Goal: Task Accomplishment & Management: Use online tool/utility

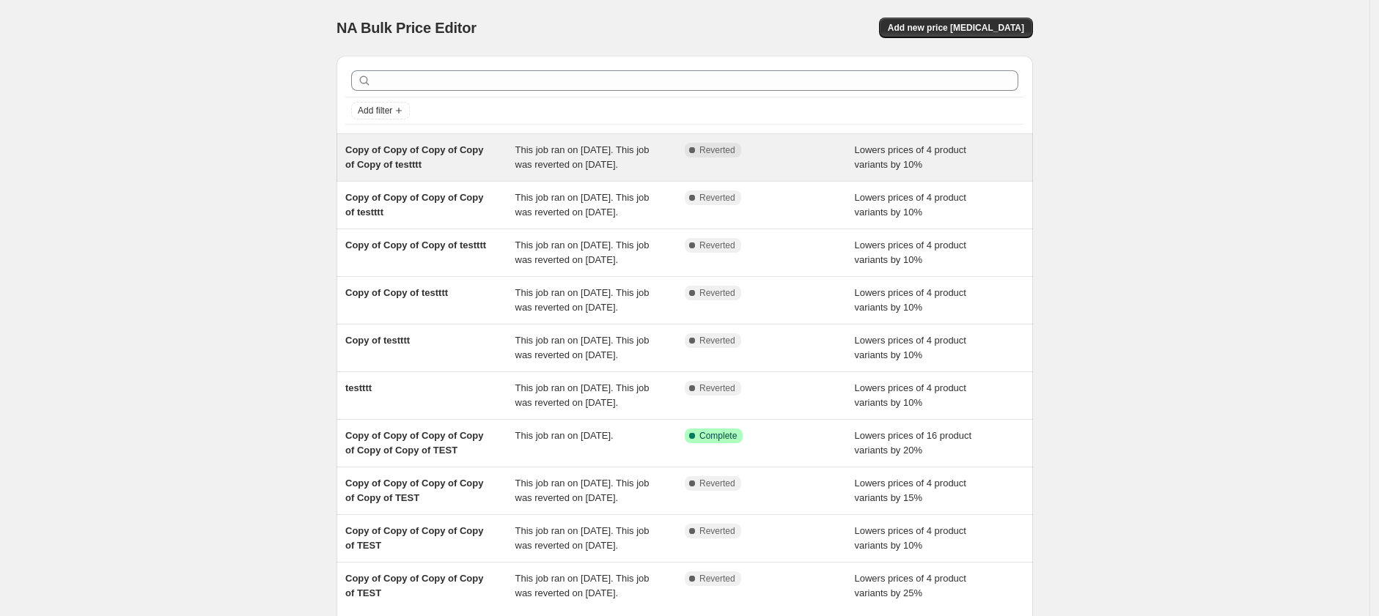
click at [913, 160] on span "Lowers prices of 4 product variants by 10%" at bounding box center [910, 157] width 111 height 26
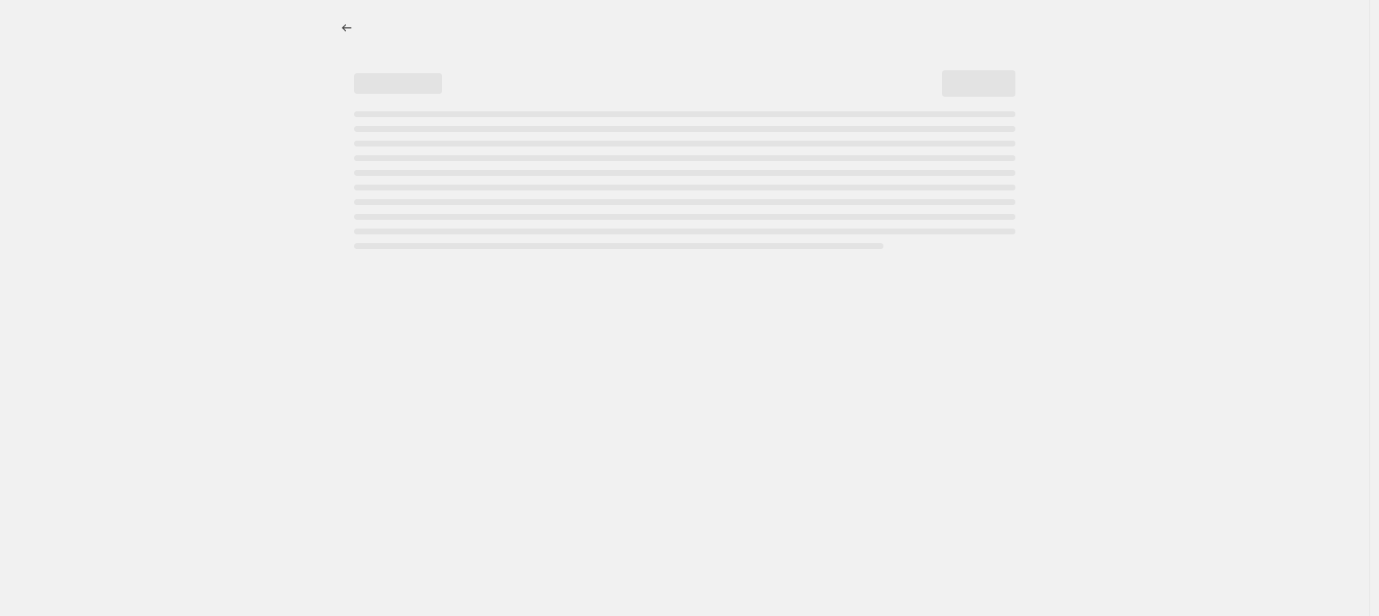
select select "percentage"
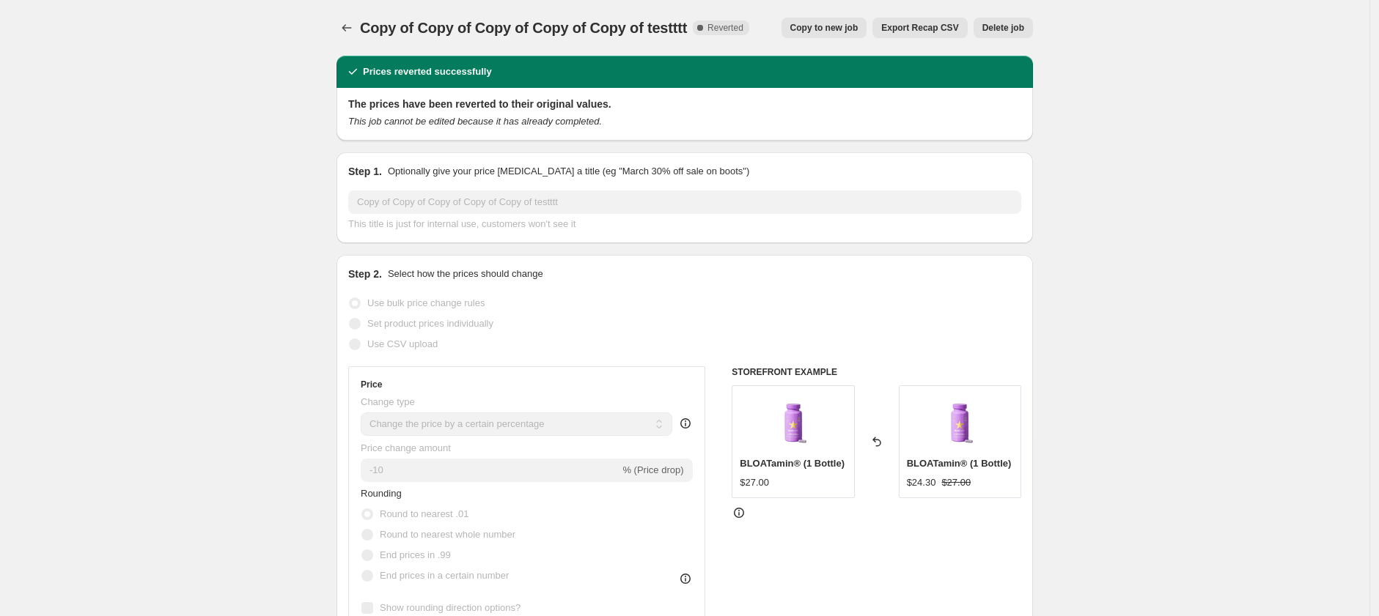
click at [833, 33] on span "Copy to new job" at bounding box center [824, 28] width 68 height 12
select select "percentage"
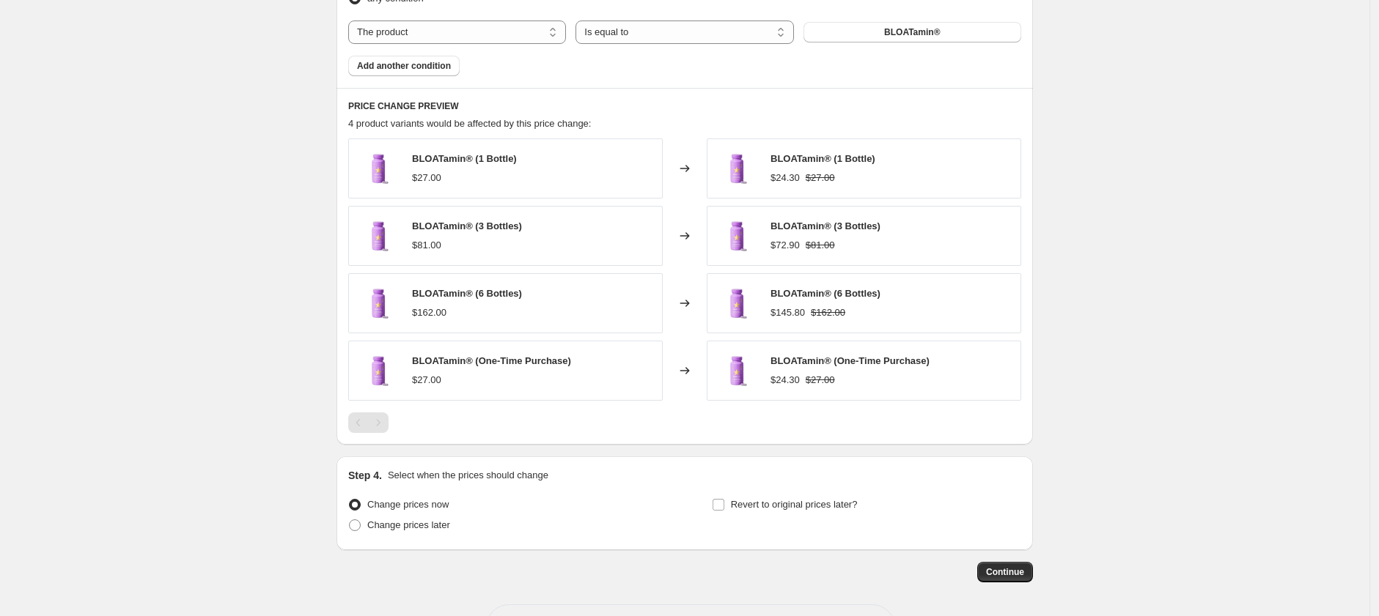
scroll to position [947, 0]
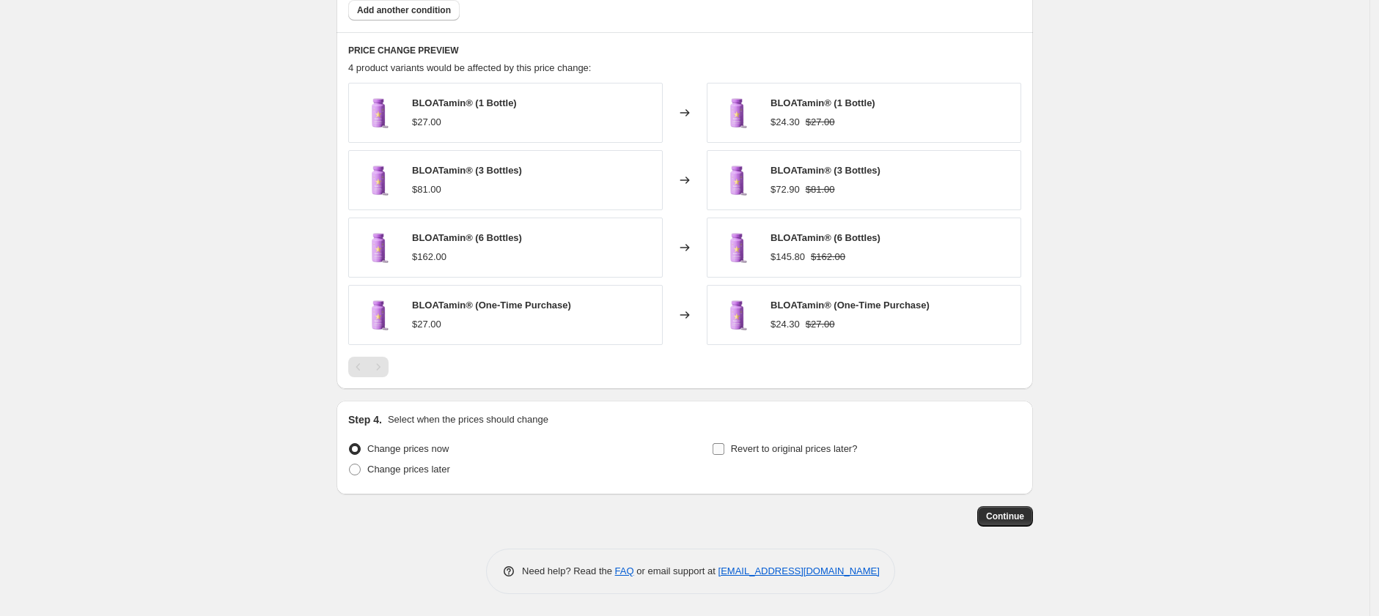
click at [776, 443] on span "Revert to original prices later?" at bounding box center [794, 448] width 127 height 11
click at [724, 443] on input "Revert to original prices later?" at bounding box center [719, 449] width 12 height 12
checkbox input "true"
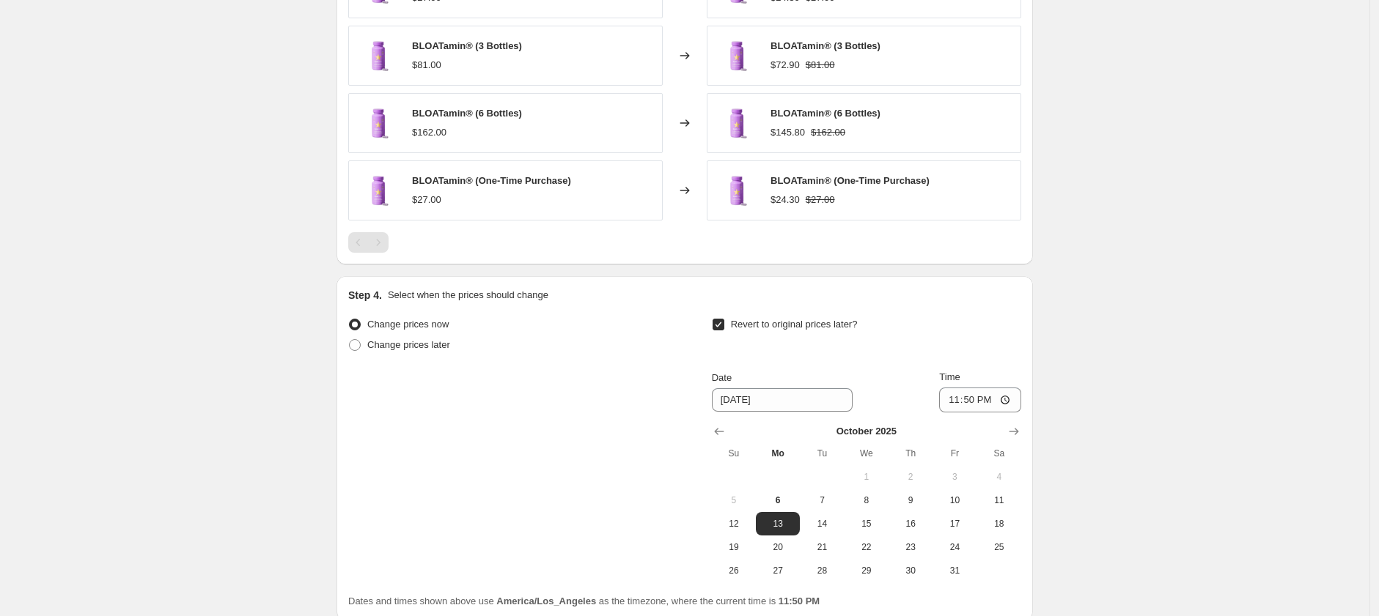
scroll to position [1197, 0]
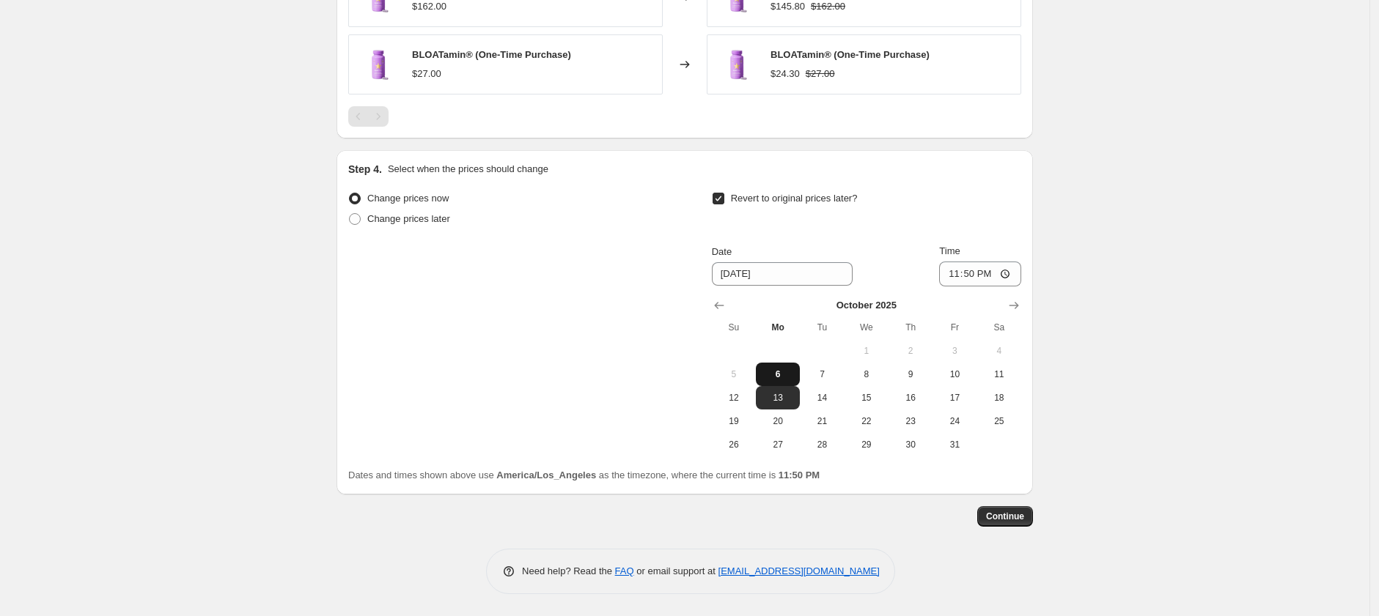
click at [789, 375] on span "6" at bounding box center [778, 375] width 32 height 12
type input "[DATE]"
click at [971, 269] on input "23:50" at bounding box center [980, 274] width 82 height 25
type input "23:53"
click at [1015, 526] on button "Continue" at bounding box center [1005, 517] width 56 height 21
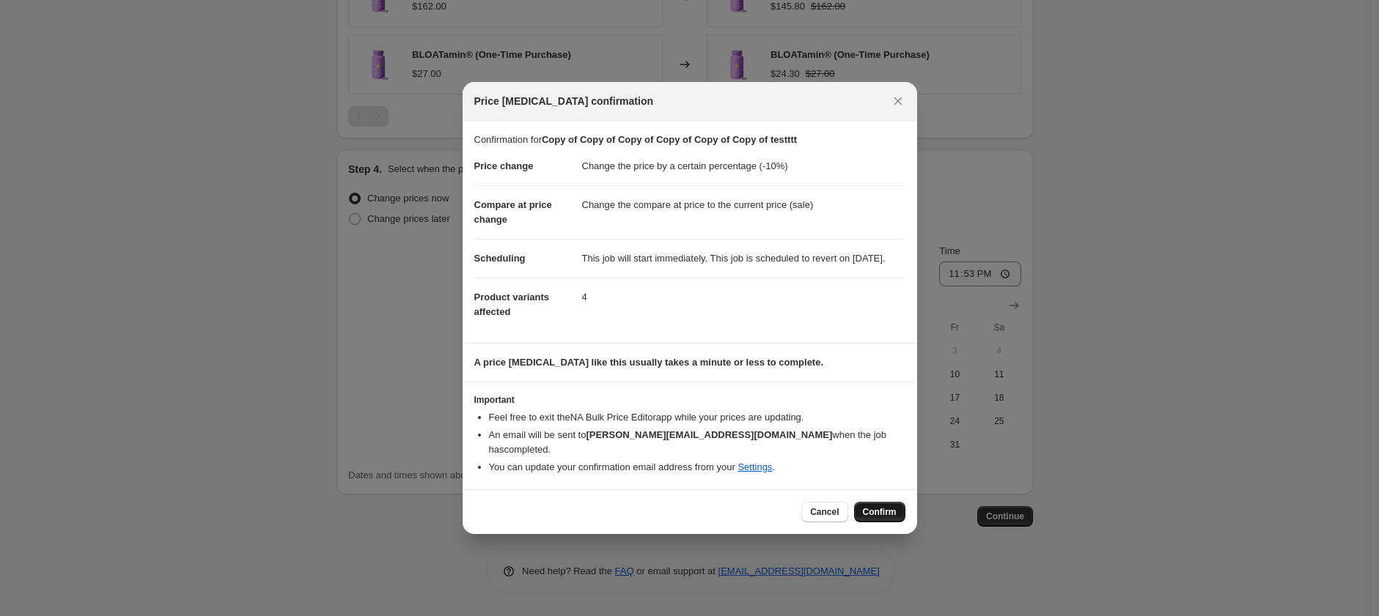
click at [870, 520] on button "Confirm" at bounding box center [879, 512] width 51 height 21
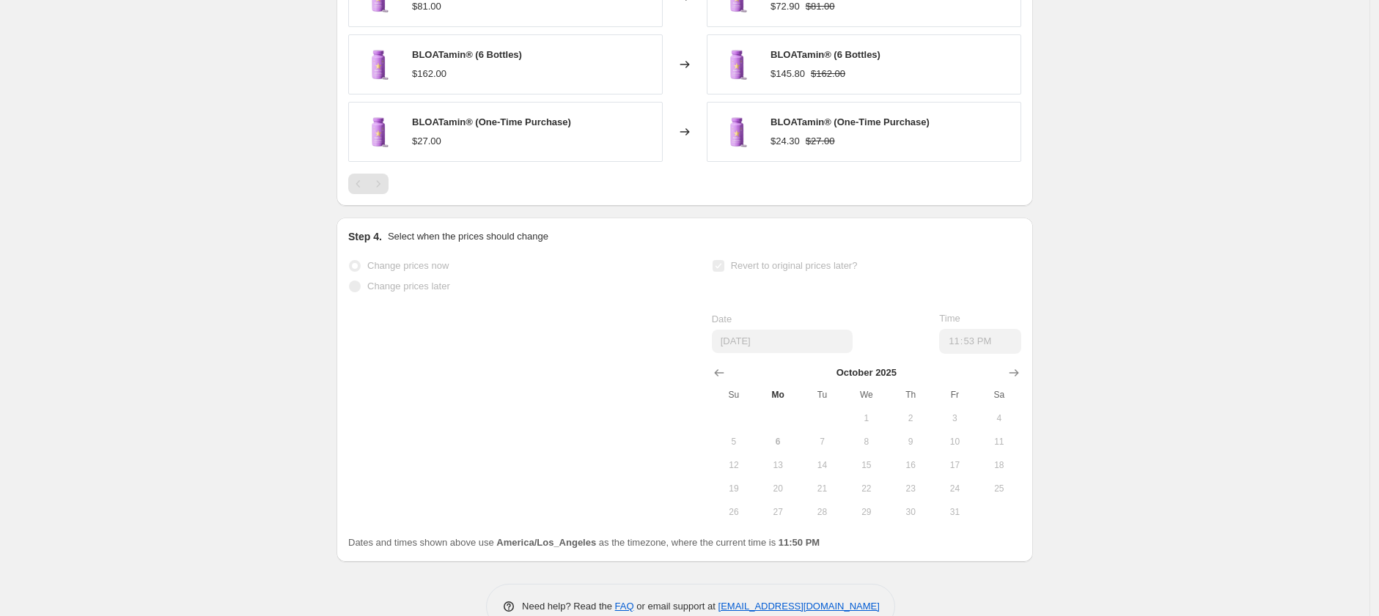
select select "percentage"
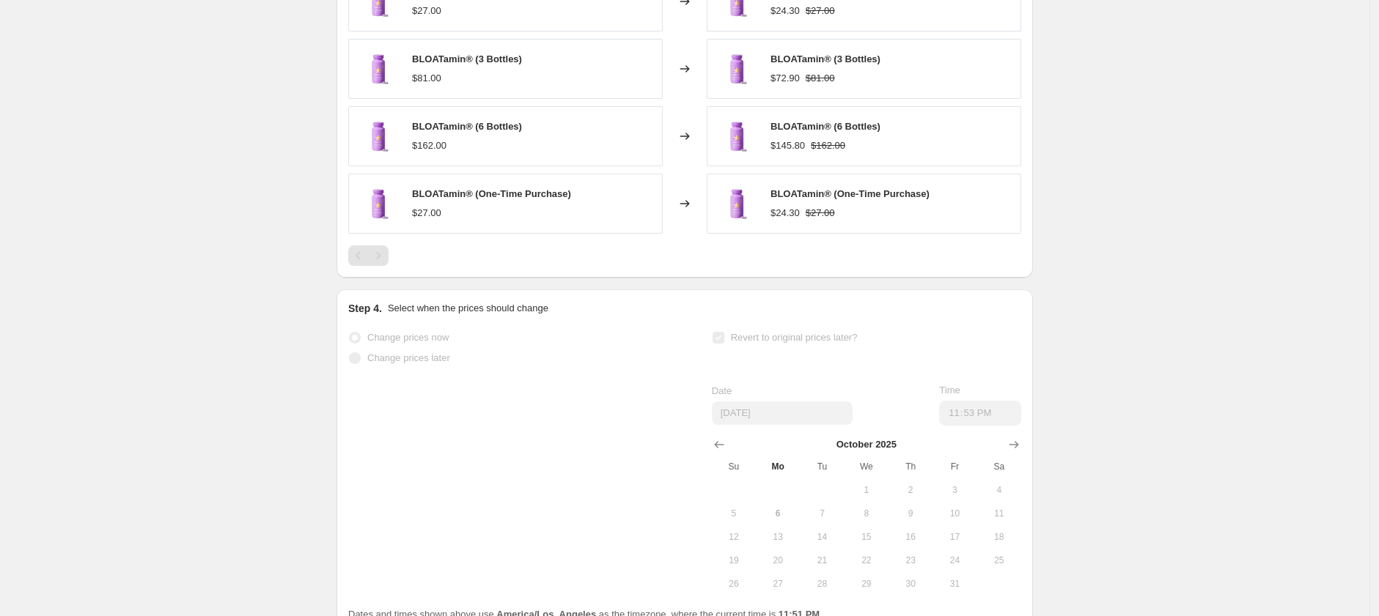
scroll to position [0, 0]
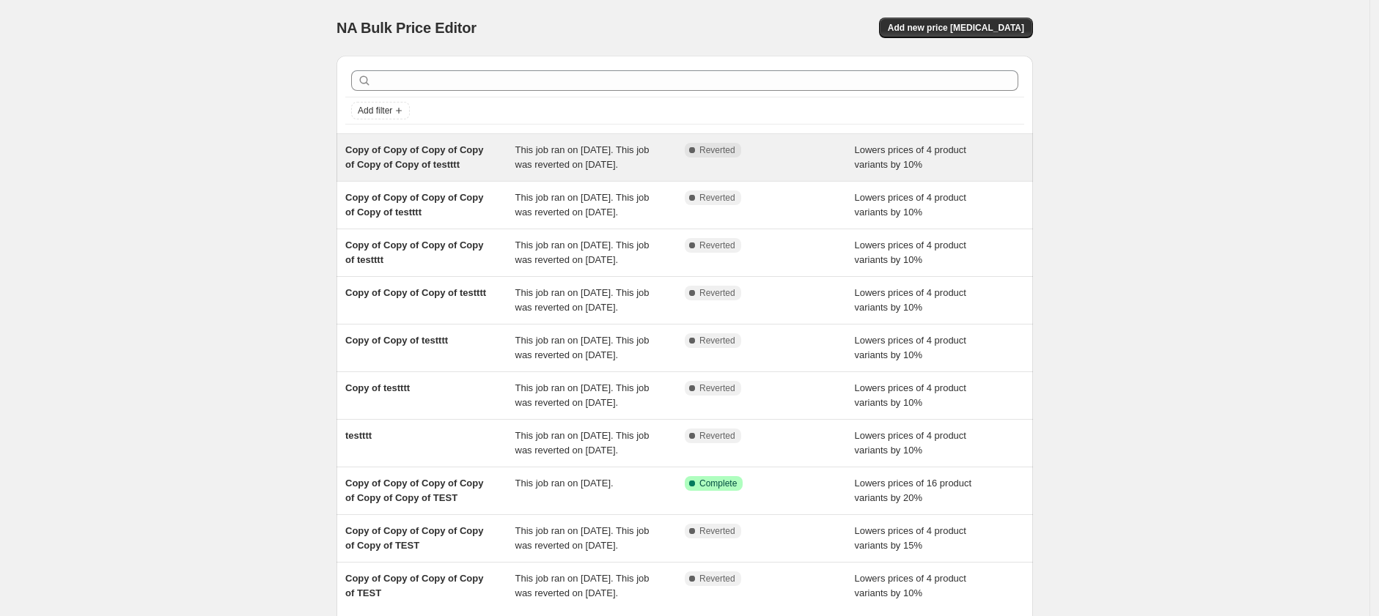
click at [778, 162] on div "Complete Reverted" at bounding box center [770, 157] width 170 height 29
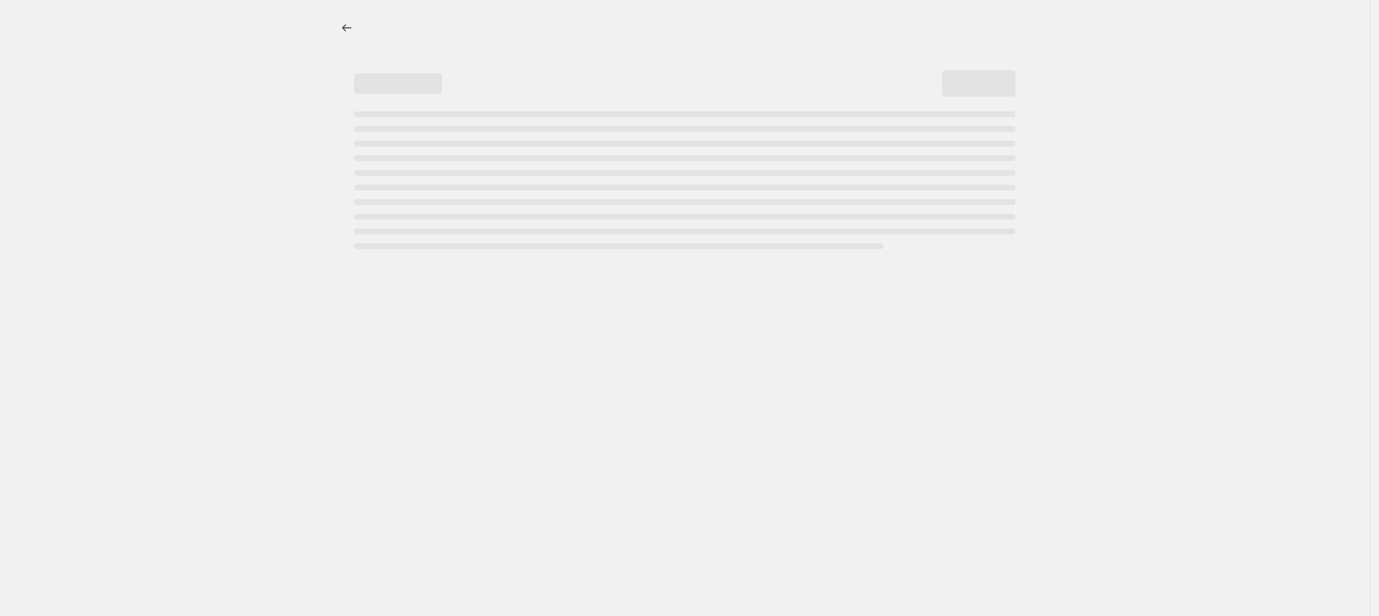
select select "percentage"
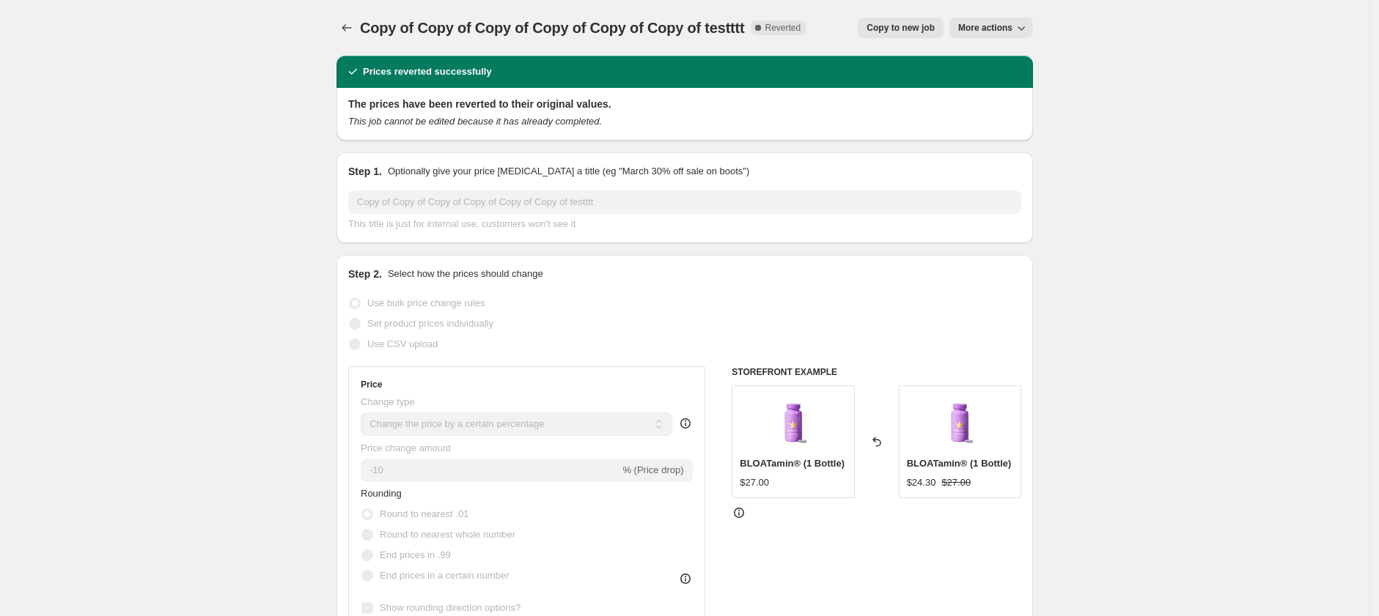
click at [913, 30] on span "Copy to new job" at bounding box center [900, 28] width 68 height 12
select select "percentage"
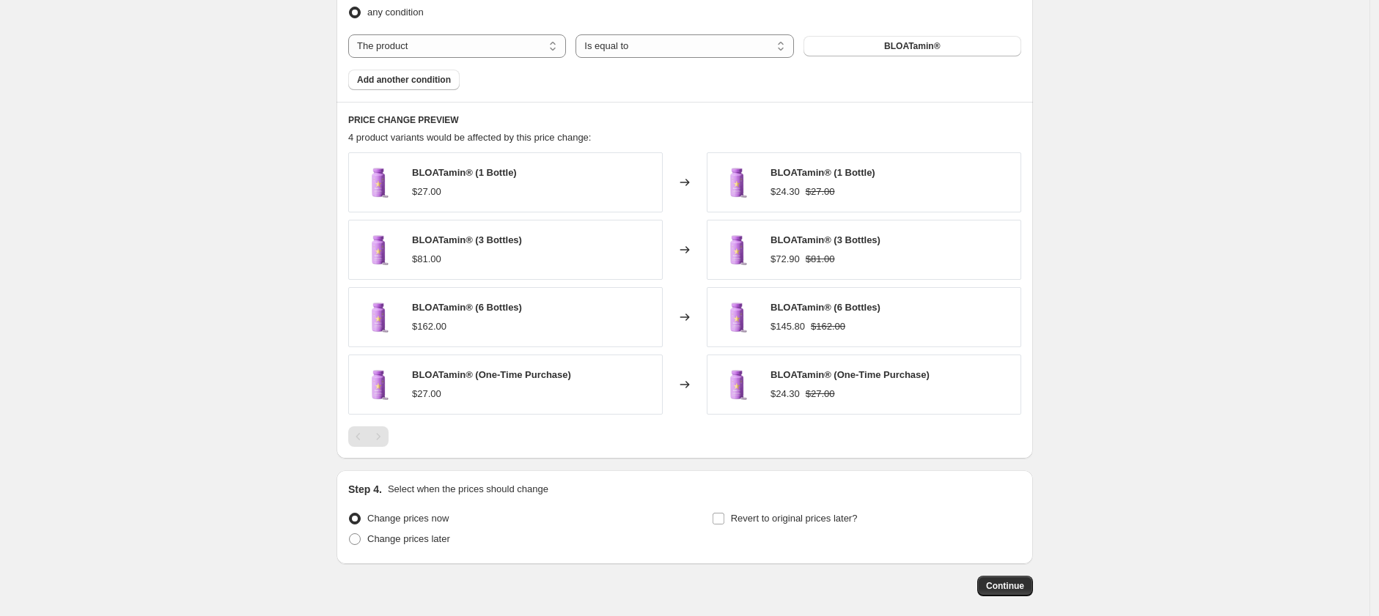
scroll to position [947, 0]
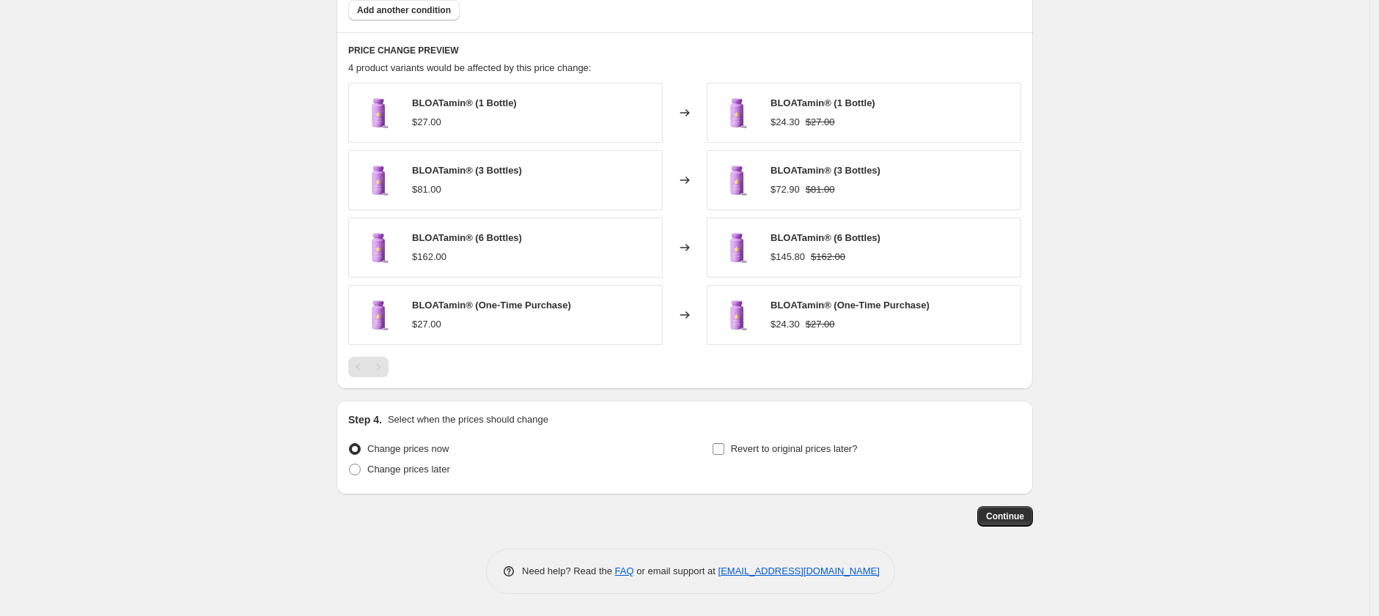
click at [748, 453] on span "Revert to original prices later?" at bounding box center [794, 448] width 127 height 11
click at [724, 453] on input "Revert to original prices later?" at bounding box center [719, 449] width 12 height 12
checkbox input "true"
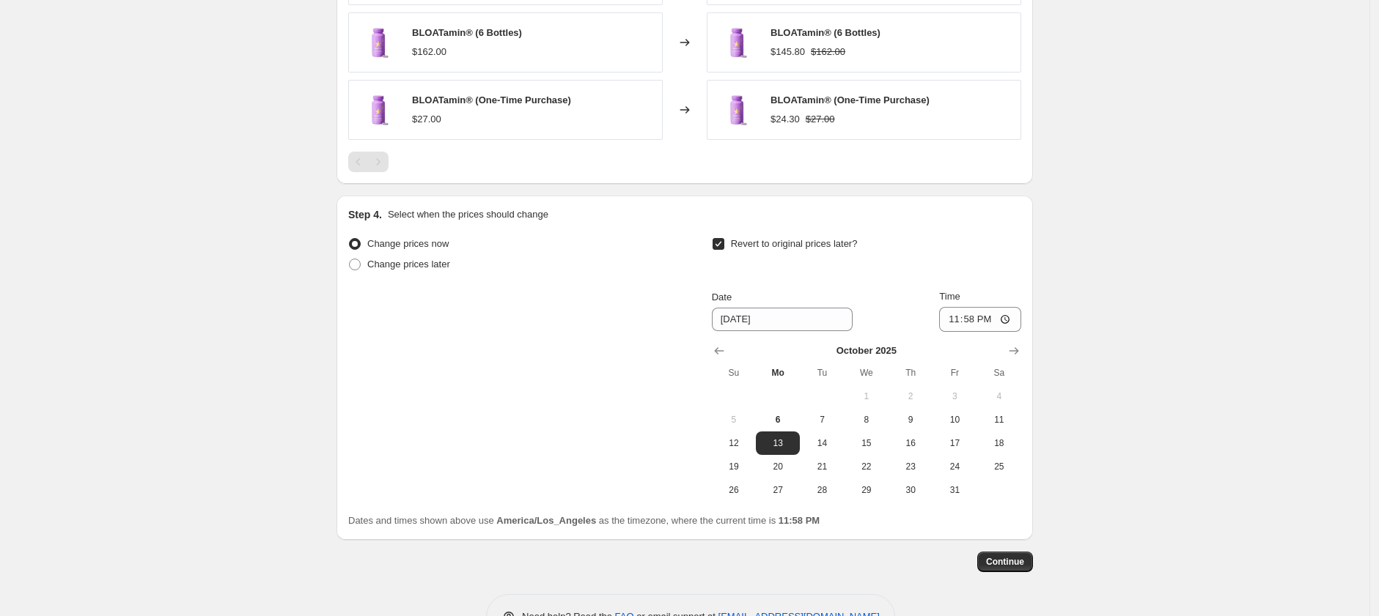
scroll to position [1197, 0]
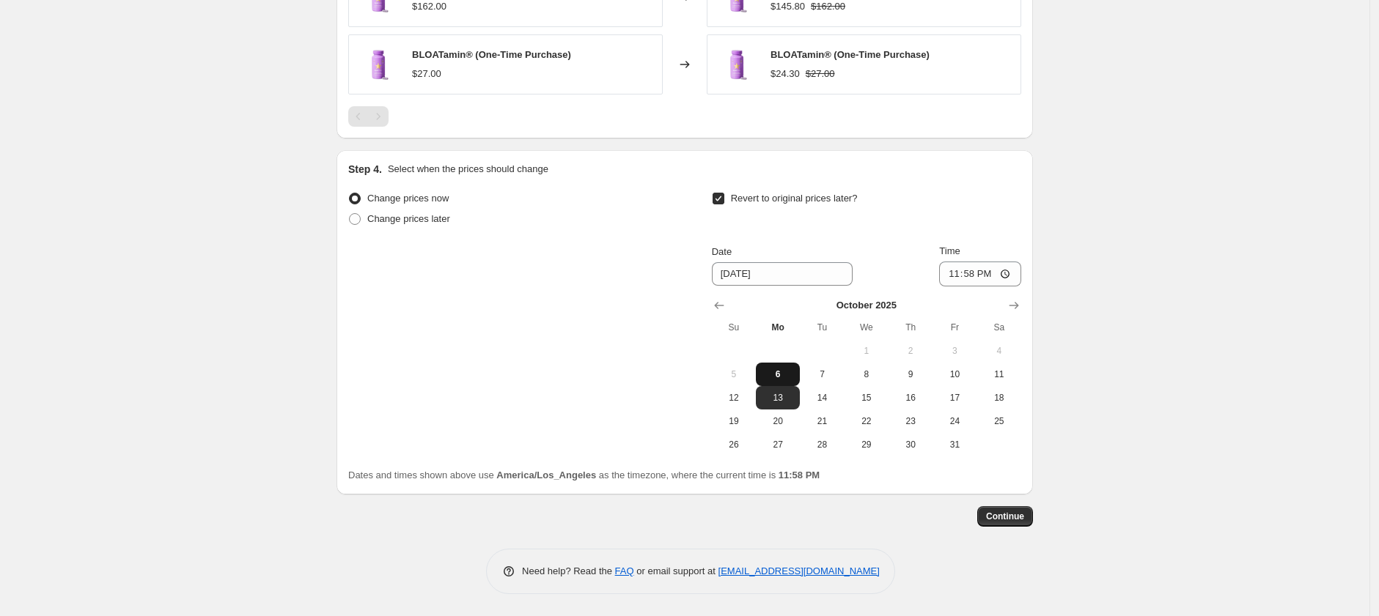
click at [776, 376] on span "6" at bounding box center [778, 375] width 32 height 12
type input "[DATE]"
click at [968, 277] on input "23:58" at bounding box center [980, 274] width 82 height 25
type input "23:59"
click at [1005, 523] on button "Continue" at bounding box center [1005, 517] width 56 height 21
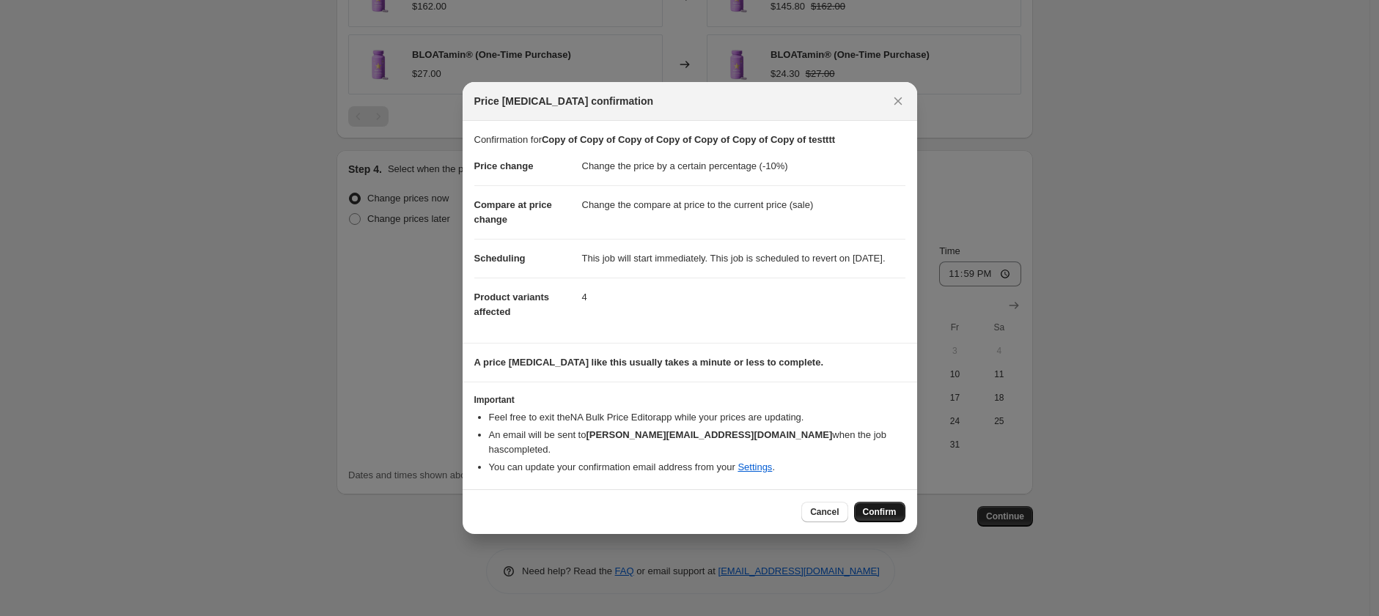
click at [866, 515] on span "Confirm" at bounding box center [880, 513] width 34 height 12
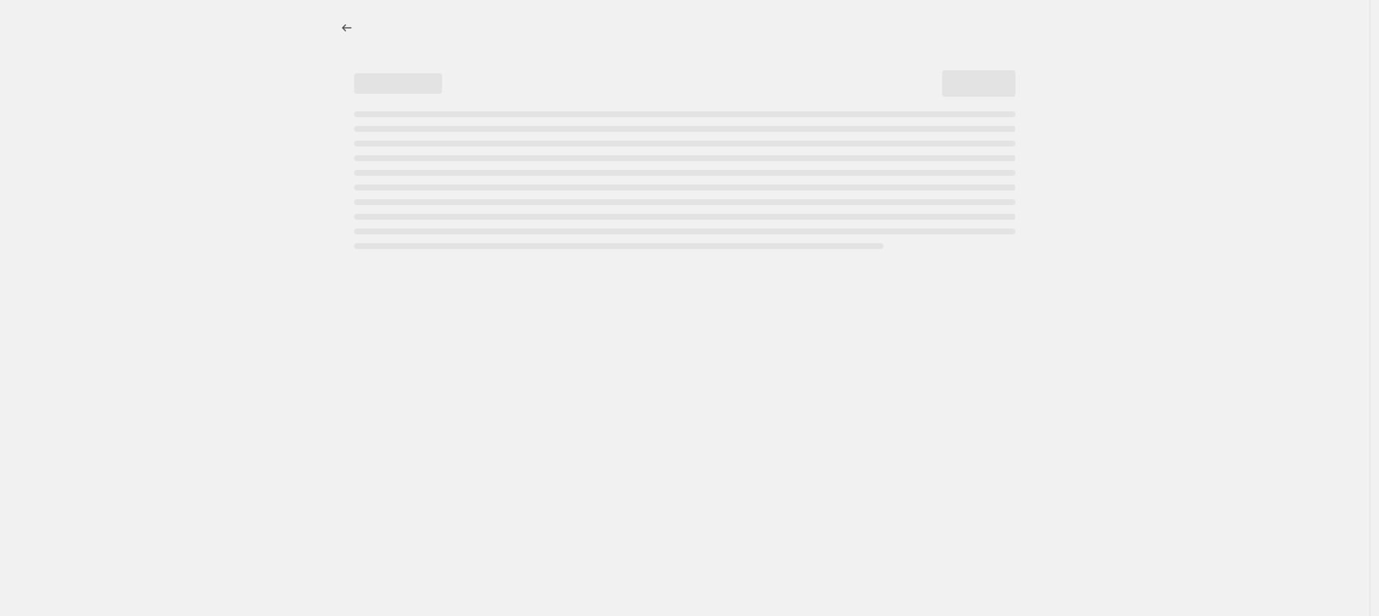
select select "percentage"
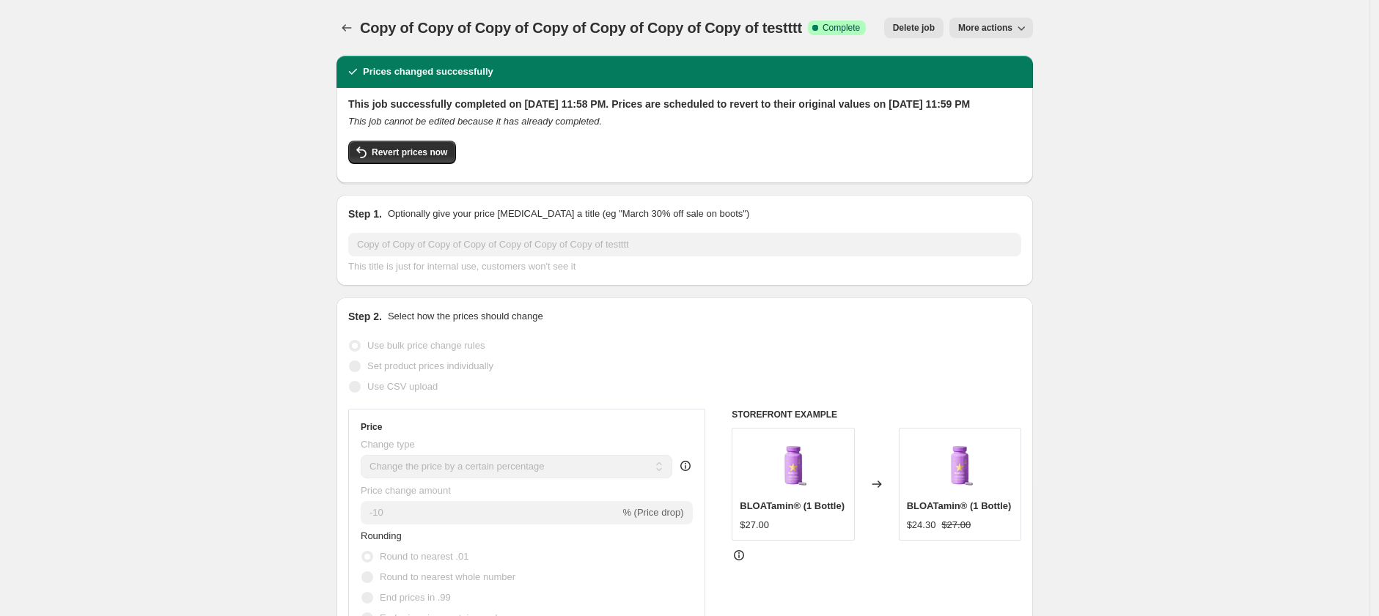
select select "percentage"
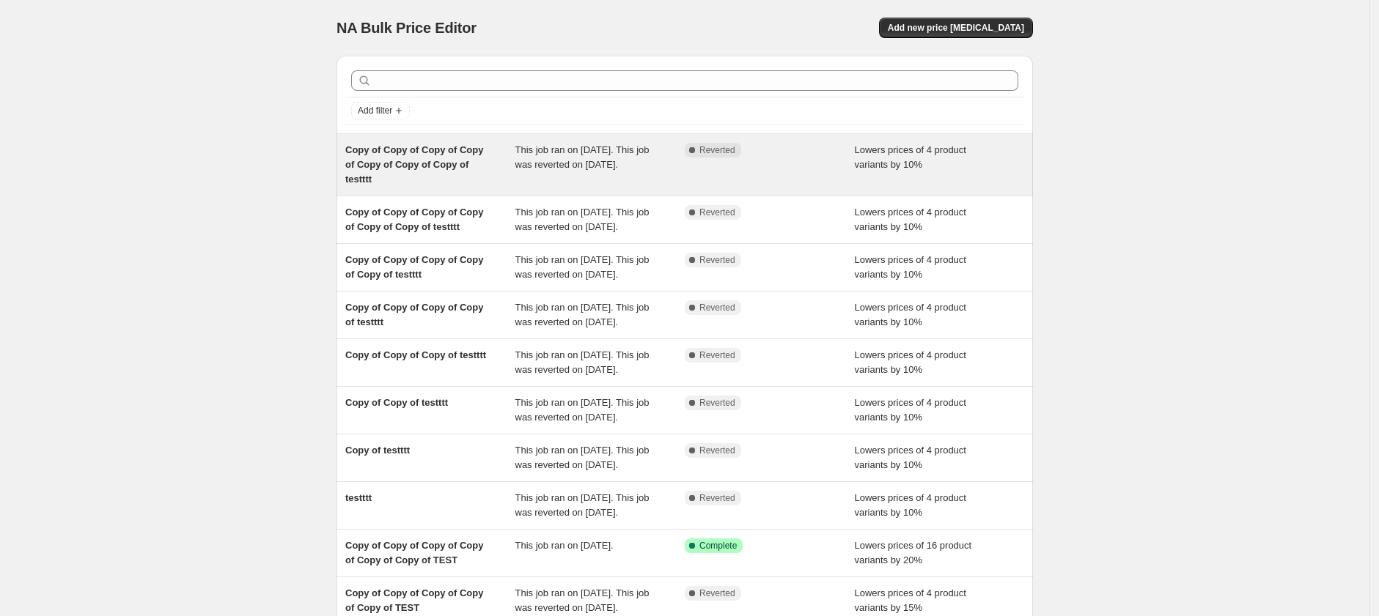
click at [633, 157] on div "This job ran on [DATE]. This job was reverted on [DATE]." at bounding box center [600, 165] width 170 height 44
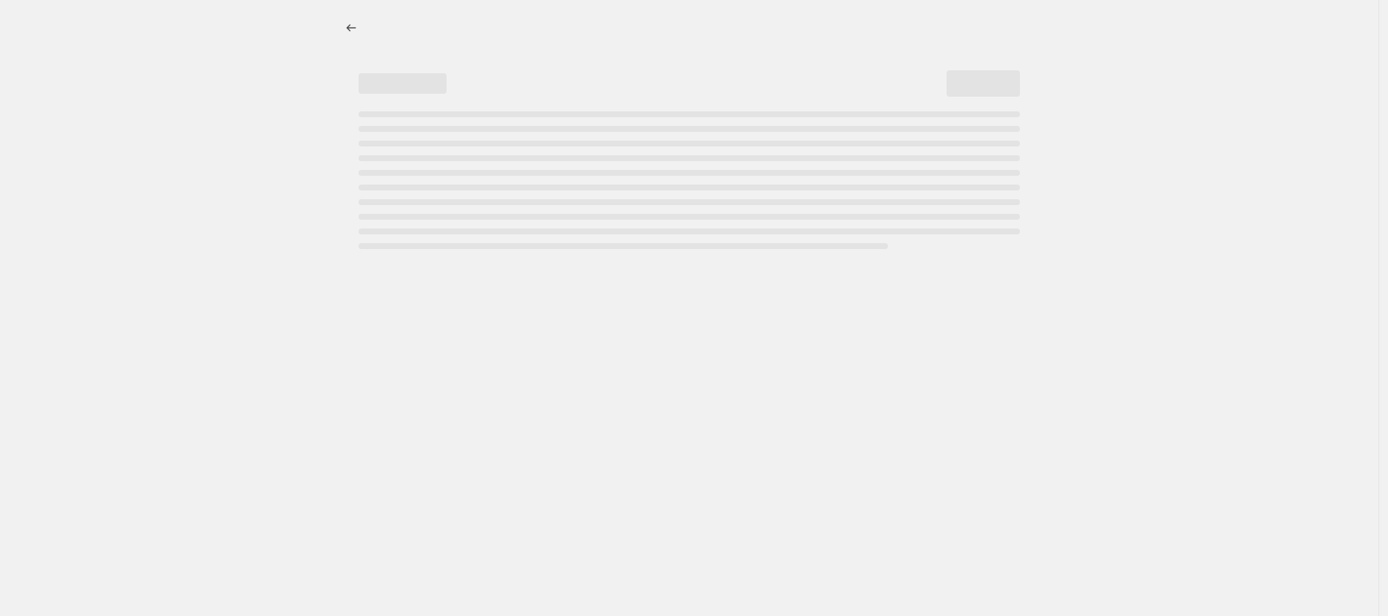
select select "percentage"
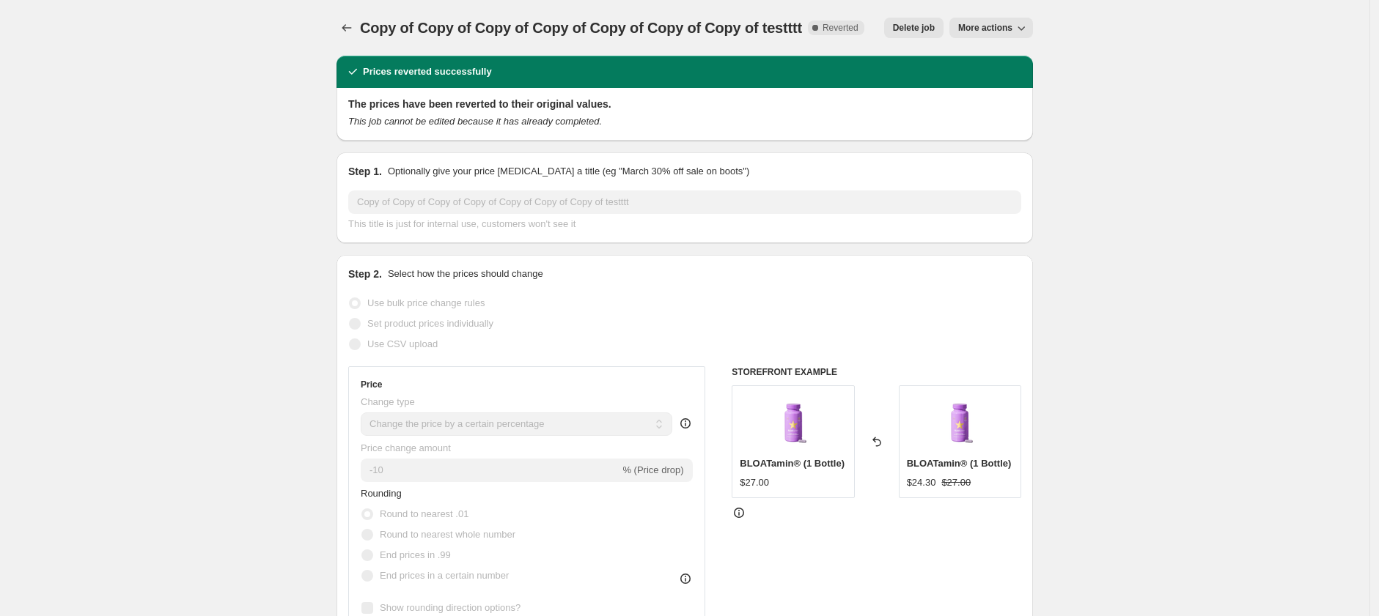
click at [990, 31] on span "More actions" at bounding box center [985, 28] width 54 height 12
click at [990, 56] on span "Copy to new job" at bounding box center [995, 57] width 68 height 11
select select "percentage"
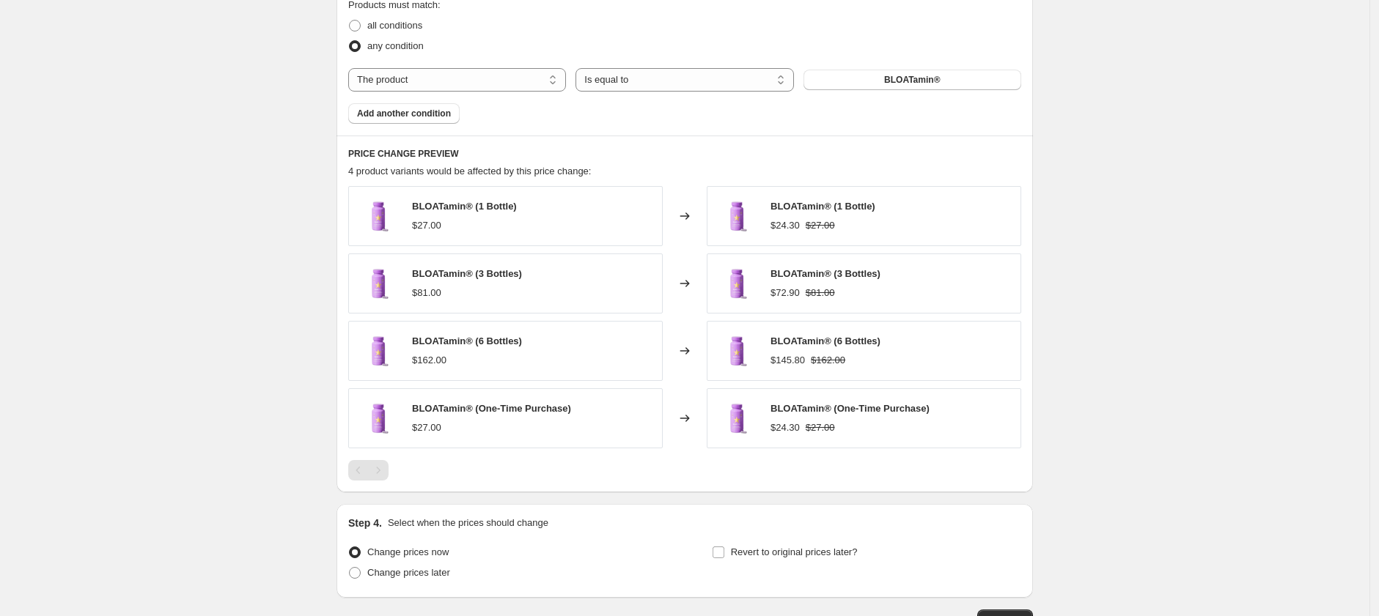
scroll to position [947, 0]
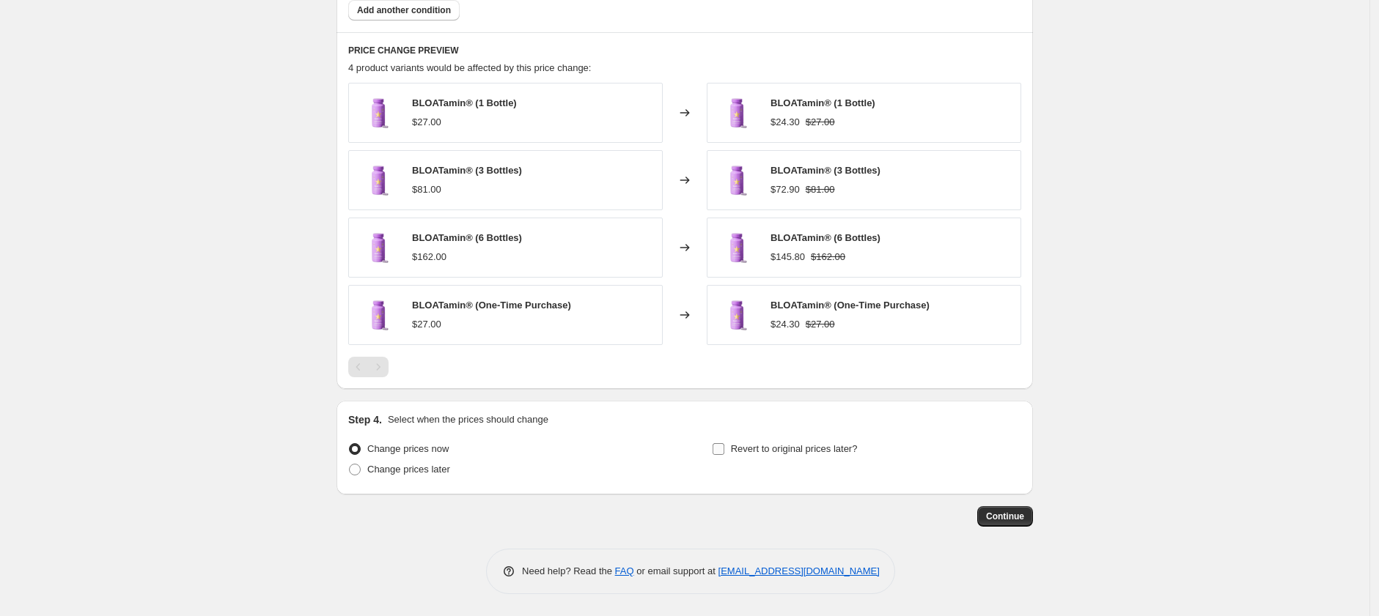
click at [771, 452] on span "Revert to original prices later?" at bounding box center [794, 448] width 127 height 11
click at [724, 452] on input "Revert to original prices later?" at bounding box center [719, 449] width 12 height 12
checkbox input "true"
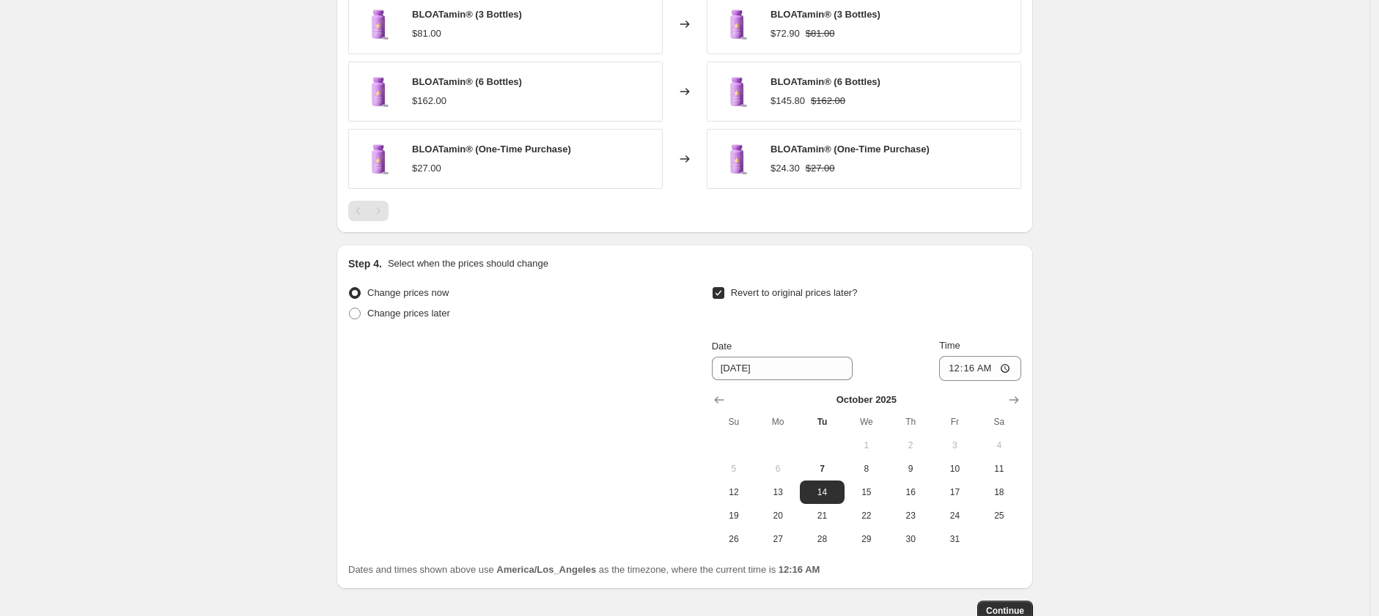
scroll to position [1197, 0]
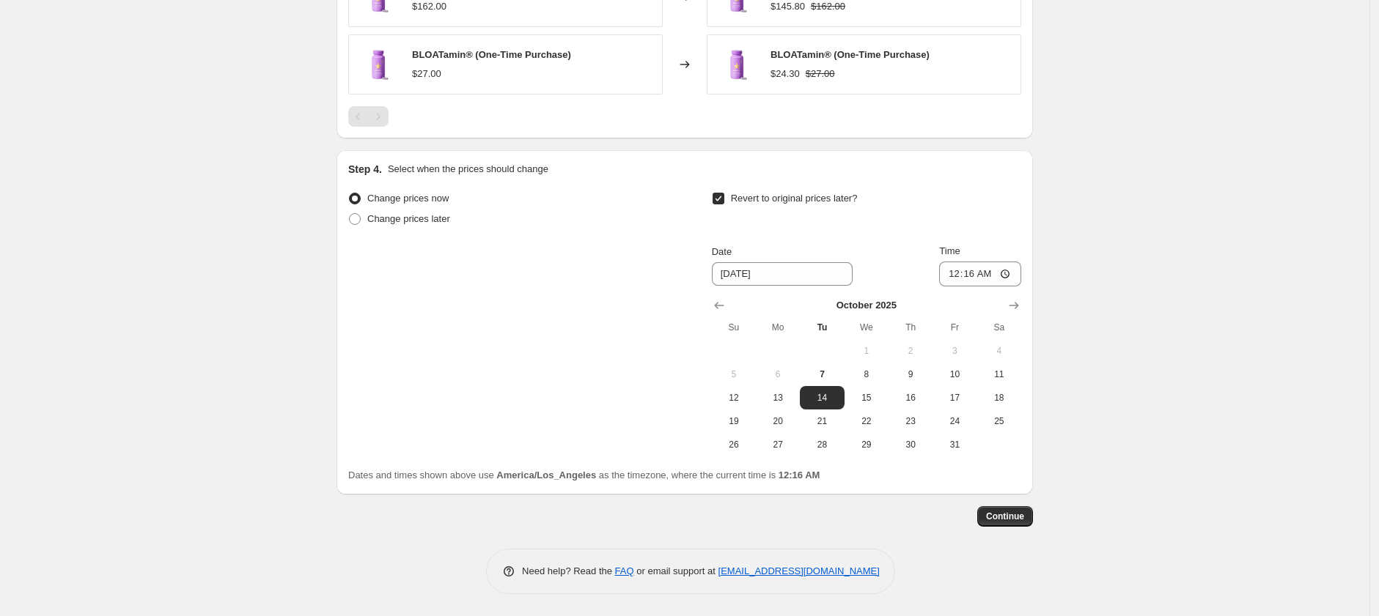
drag, startPoint x: 822, startPoint y: 378, endPoint x: 883, endPoint y: 322, distance: 83.0
click at [822, 378] on span "7" at bounding box center [822, 375] width 32 height 12
type input "10/7/2025"
click at [966, 271] on input "00:16" at bounding box center [980, 274] width 82 height 25
type input "00:18"
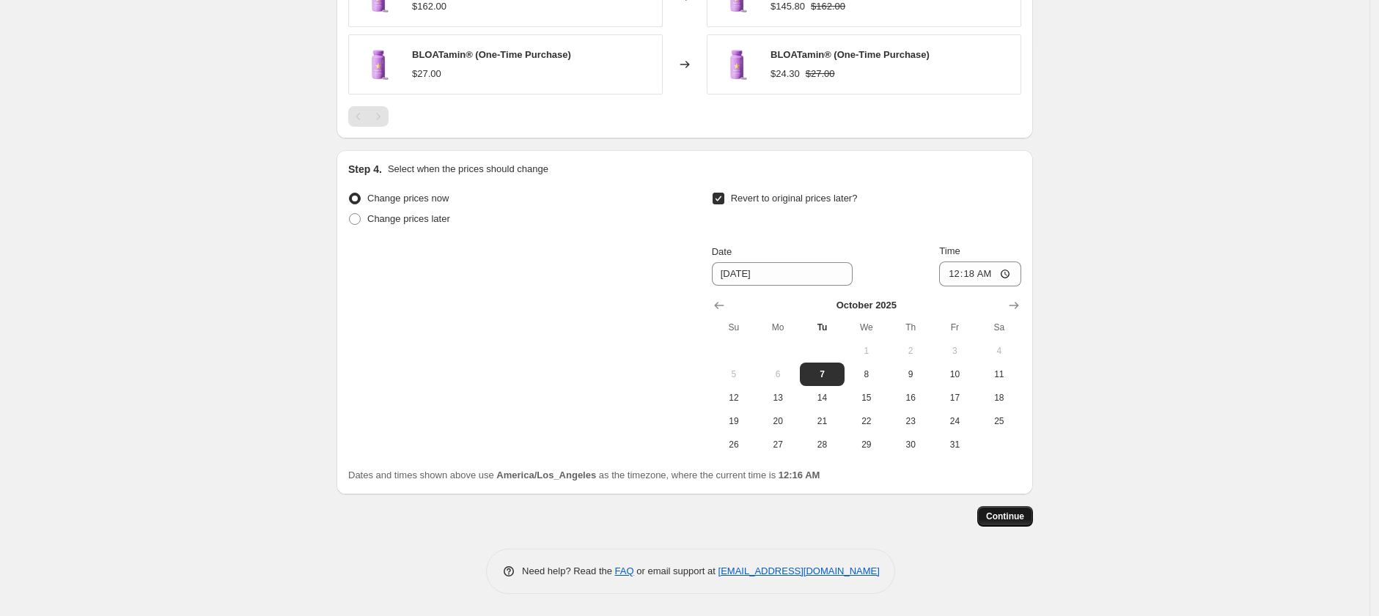
click at [1014, 522] on span "Continue" at bounding box center [1005, 517] width 38 height 12
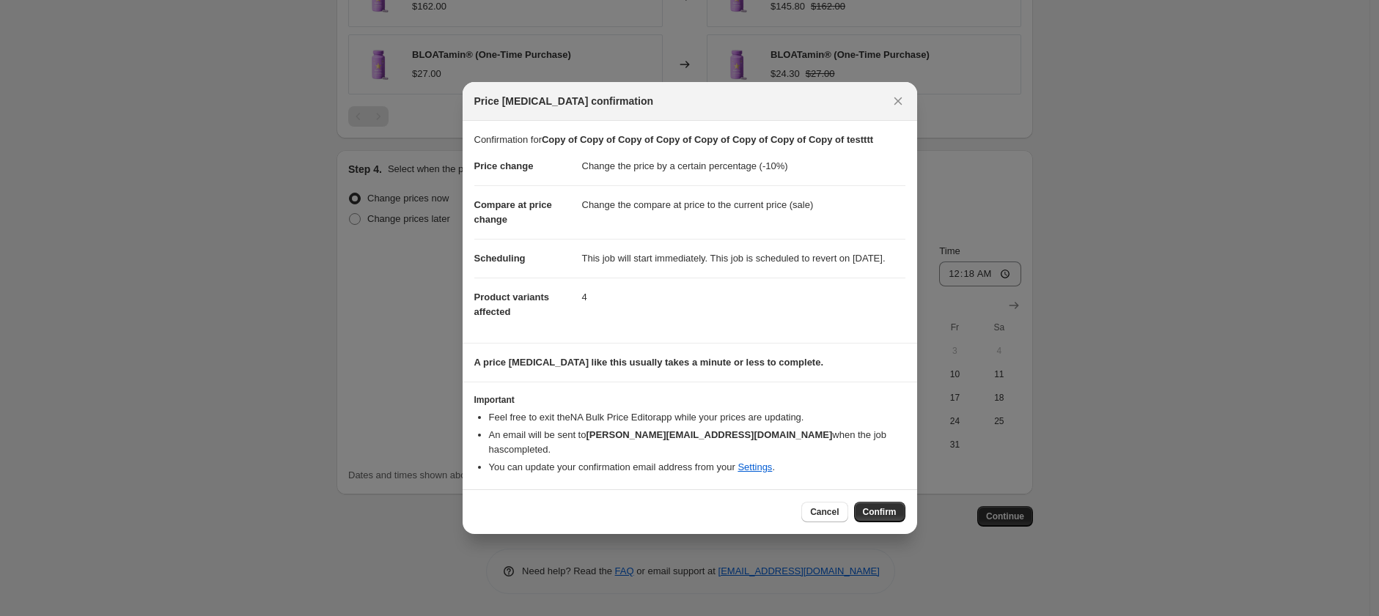
click at [879, 523] on div "Cancel Confirm" at bounding box center [690, 512] width 454 height 45
click at [880, 515] on span "Confirm" at bounding box center [880, 513] width 34 height 12
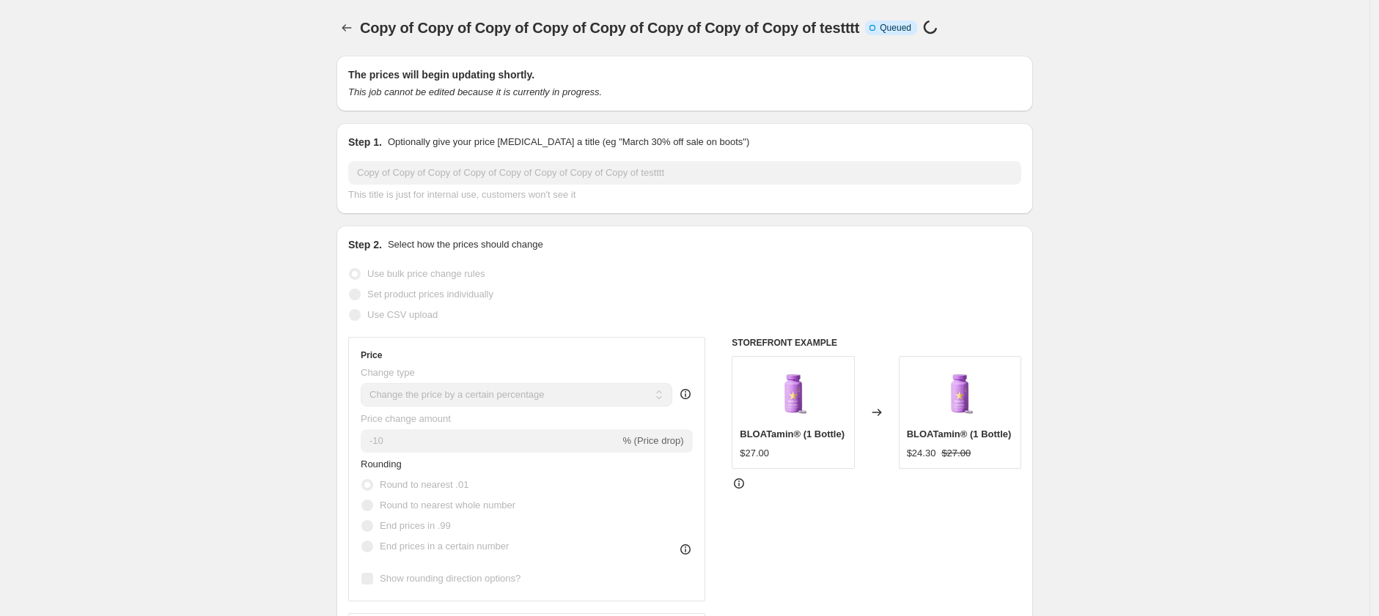
scroll to position [1197, 0]
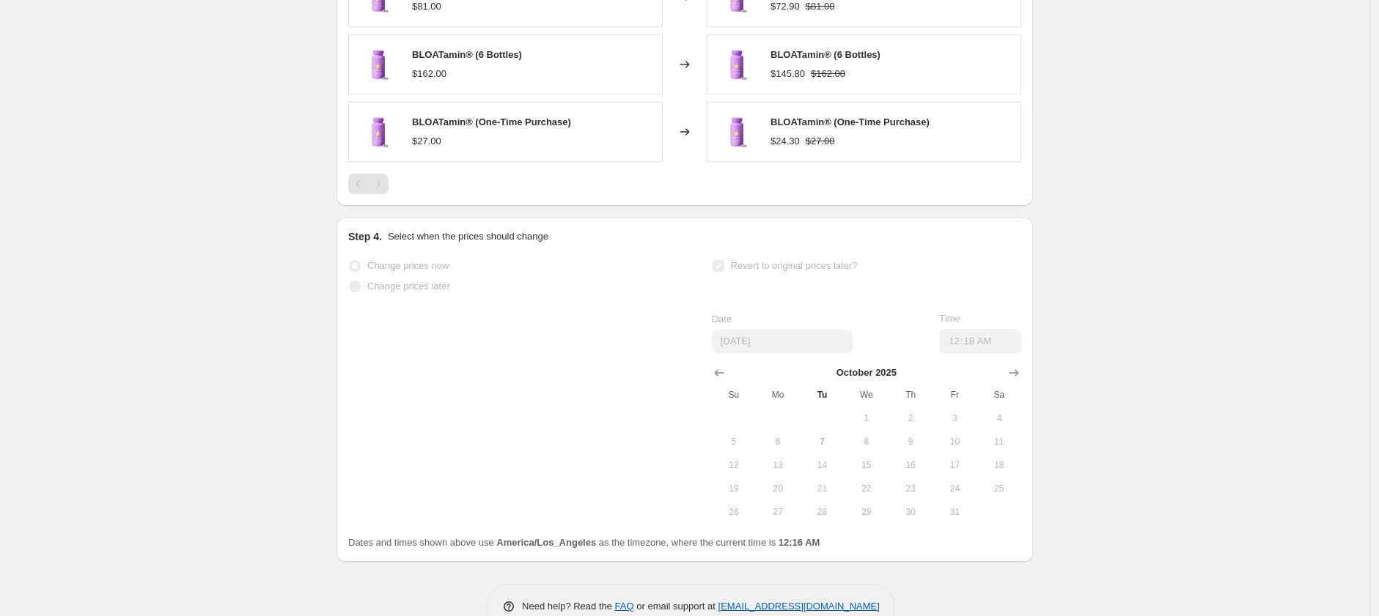
select select "percentage"
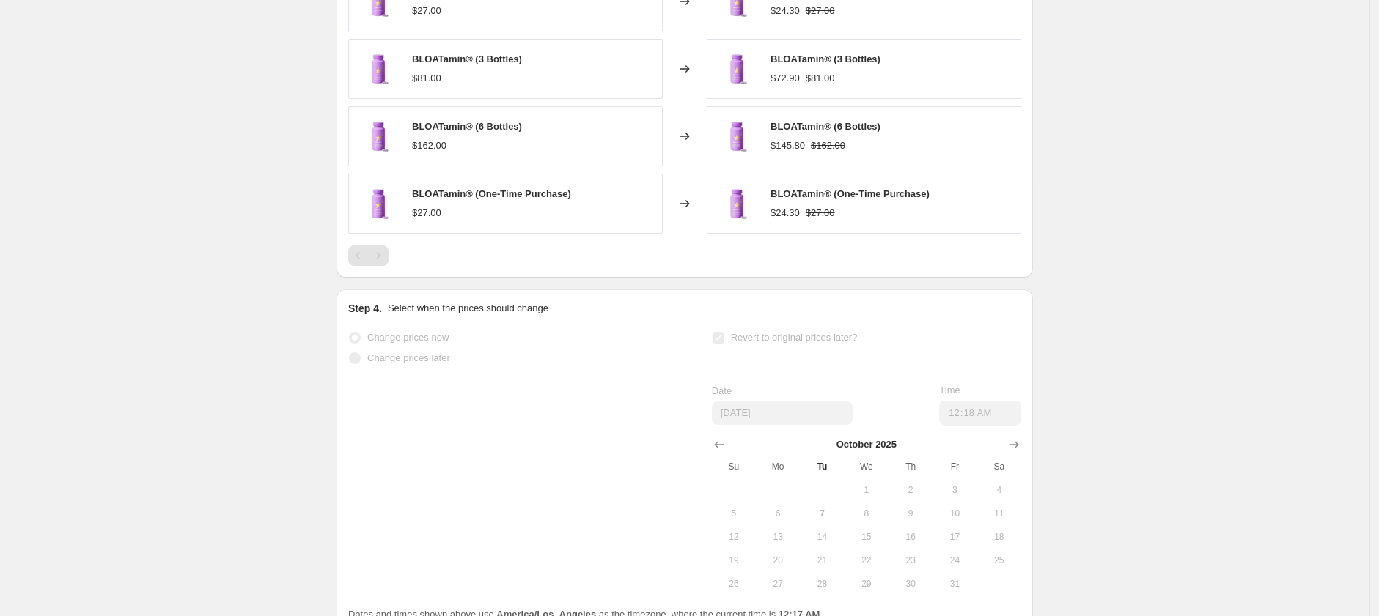
select select "percentage"
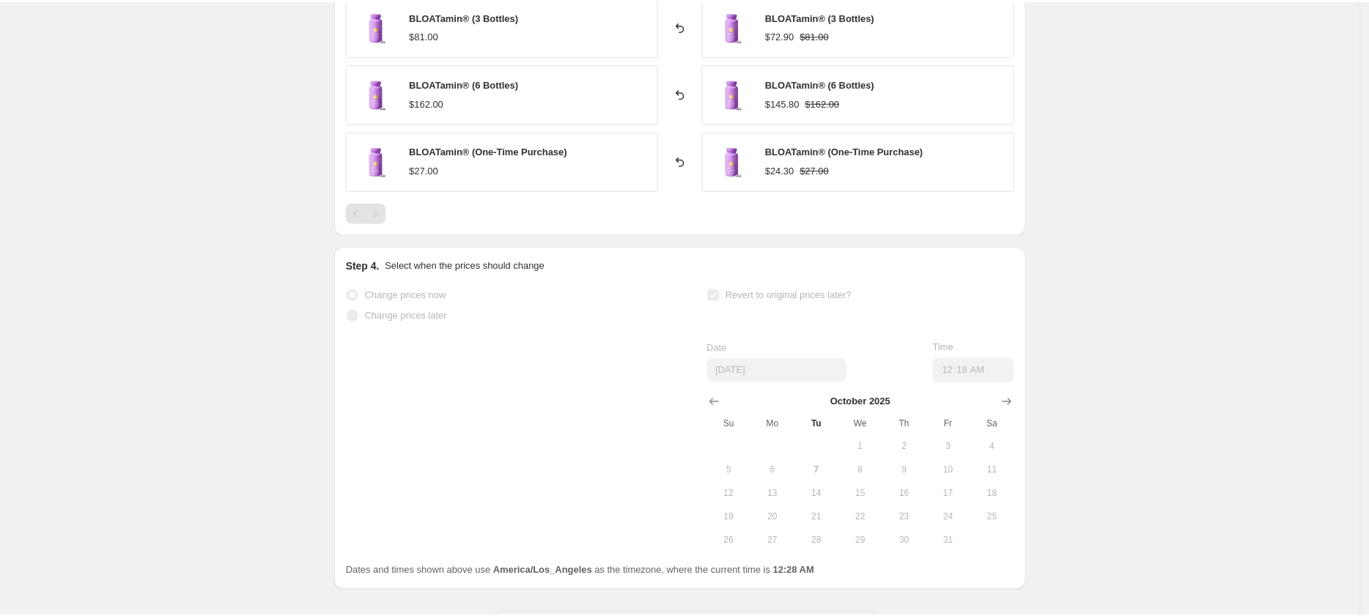
scroll to position [0, 0]
